Goal: Communication & Community: Answer question/provide support

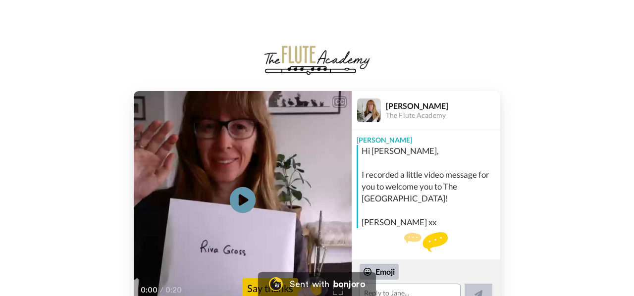
click at [245, 199] on icon "Play/Pause" at bounding box center [243, 200] width 26 height 47
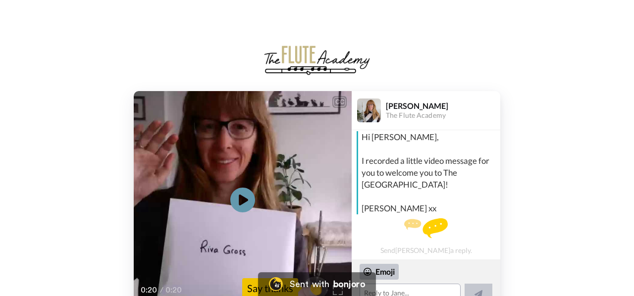
click at [528, 206] on div "CC Play/Pause 0:20 / 0:20 👏 Say thanks [PERSON_NAME] The Flute Academy [PERSON_…" at bounding box center [317, 200] width 634 height 218
click at [531, 189] on div "CC Play/Pause 0:20 / 0:20 👏 Say thanks [PERSON_NAME] The Flute Academy [PERSON_…" at bounding box center [317, 200] width 634 height 218
click at [443, 291] on textarea at bounding box center [409, 294] width 101 height 20
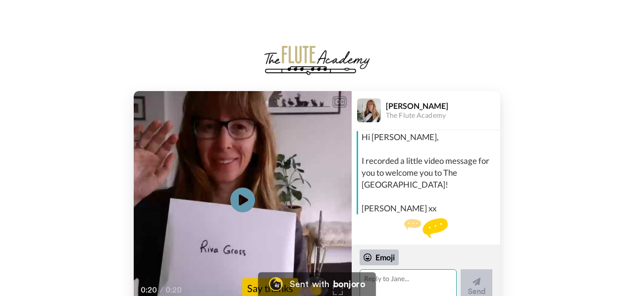
click at [443, 291] on textarea at bounding box center [407, 286] width 97 height 35
type textarea "So nice to receive your sweet welcoming video."
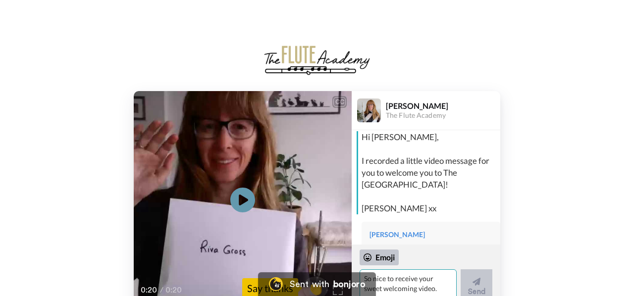
scroll to position [58, 0]
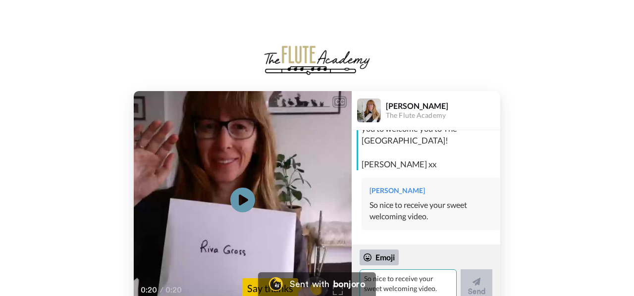
click at [423, 285] on textarea "So nice to receive your sweet welcoming video." at bounding box center [407, 286] width 97 height 35
type textarea "[PERSON_NAME]"
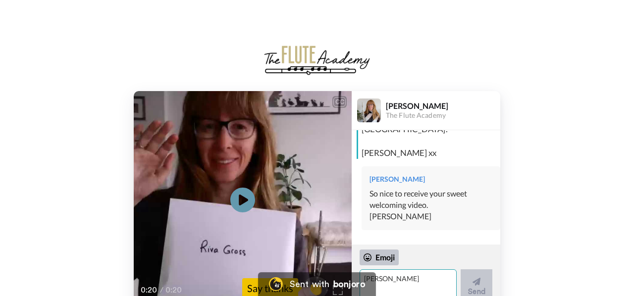
click at [400, 278] on textarea "[PERSON_NAME]" at bounding box center [407, 286] width 97 height 35
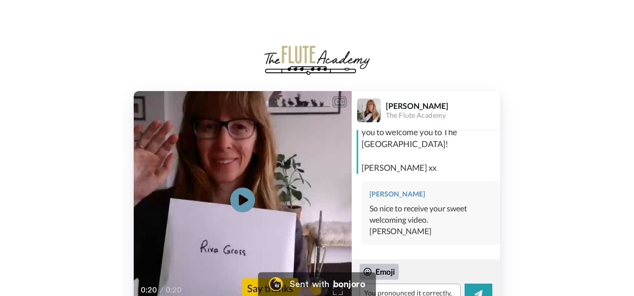
scroll to position [54, 0]
click at [437, 241] on div "[PERSON_NAME], I recorded a little video message for you to welcome you to The …" at bounding box center [426, 194] width 149 height 129
click at [423, 291] on textarea "You pronounced it correctly, Sounds like [PERSON_NAME]" at bounding box center [409, 294] width 101 height 20
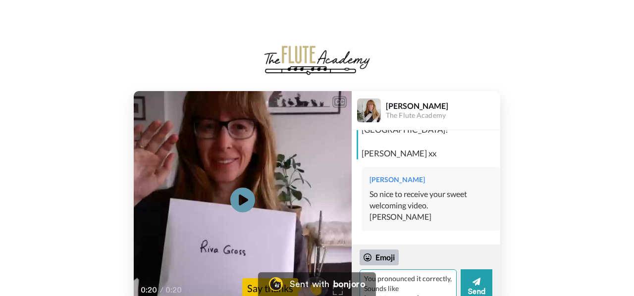
scroll to position [69, 0]
click at [420, 291] on textarea "You pronounced it correctly, Sounds like [PERSON_NAME]" at bounding box center [407, 286] width 97 height 35
click at [428, 291] on textarea "You pronounced it correctly, It sounds like [PERSON_NAME]" at bounding box center [407, 286] width 97 height 35
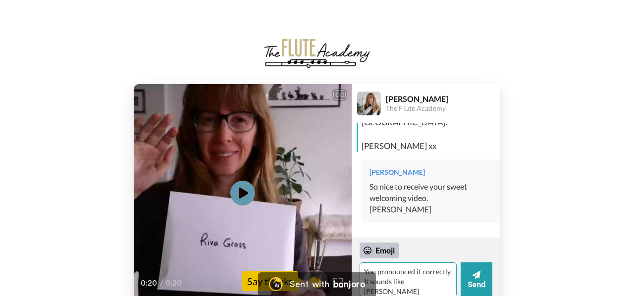
click at [430, 290] on textarea "You pronounced it correctly, It sounds like [PERSON_NAME] 2905NW" at bounding box center [407, 279] width 97 height 35
click at [414, 291] on textarea "You pronounced it correctly, It sounds like [PERSON_NAME] 2905 NW" at bounding box center [407, 279] width 97 height 35
click at [400, 288] on textarea "You pronounced it correctly, It sounds like [PERSON_NAME] 2905 NW" at bounding box center [407, 279] width 97 height 35
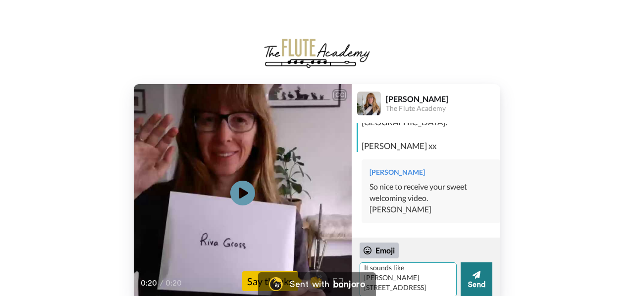
type textarea "You pronounced it correctly, It sounds like [PERSON_NAME] [STREET_ADDRESS]"
click at [464, 279] on button "Send" at bounding box center [476, 279] width 32 height 35
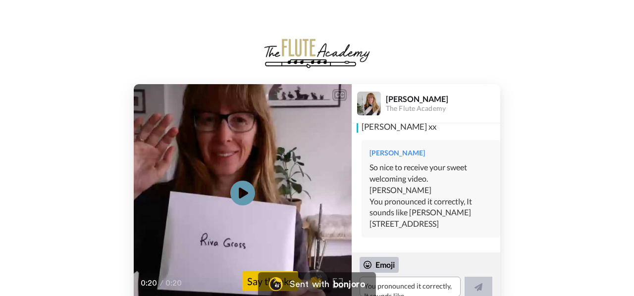
scroll to position [98, 0]
click at [432, 196] on div "You pronounced it correctly, It sounds like [PERSON_NAME] [STREET_ADDRESS]" at bounding box center [430, 213] width 123 height 34
click at [430, 203] on div "You pronounced it correctly, It sounds like [PERSON_NAME] [STREET_ADDRESS]" at bounding box center [430, 213] width 123 height 34
click at [432, 205] on div "You pronounced it correctly, It sounds like [PERSON_NAME] [STREET_ADDRESS]" at bounding box center [430, 213] width 123 height 34
